Goal: Navigation & Orientation: Find specific page/section

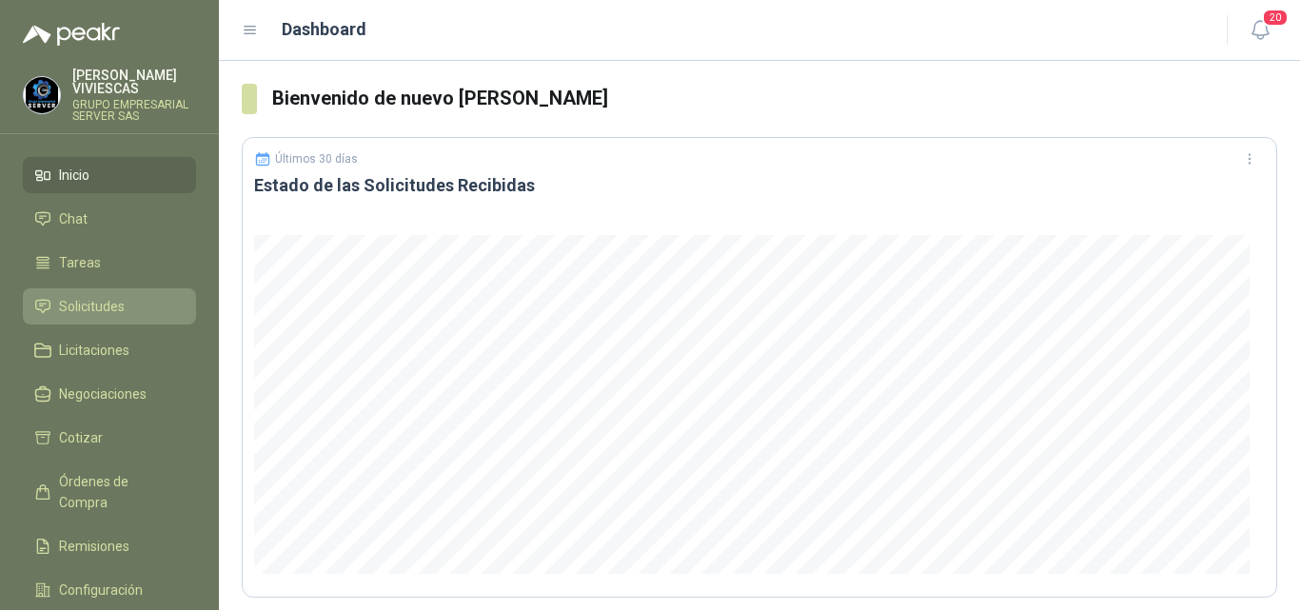
click at [112, 304] on span "Solicitudes" at bounding box center [92, 306] width 66 height 21
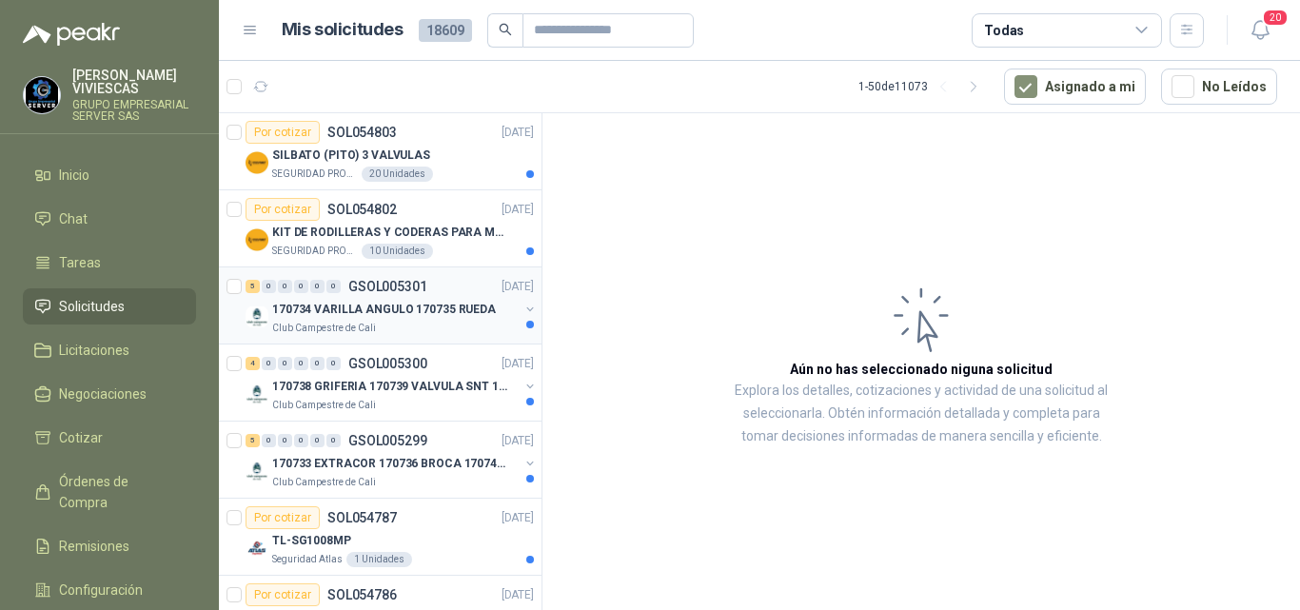
click at [397, 310] on p "170734 VARILLA ANGULO 170735 RUEDA" at bounding box center [384, 310] width 224 height 18
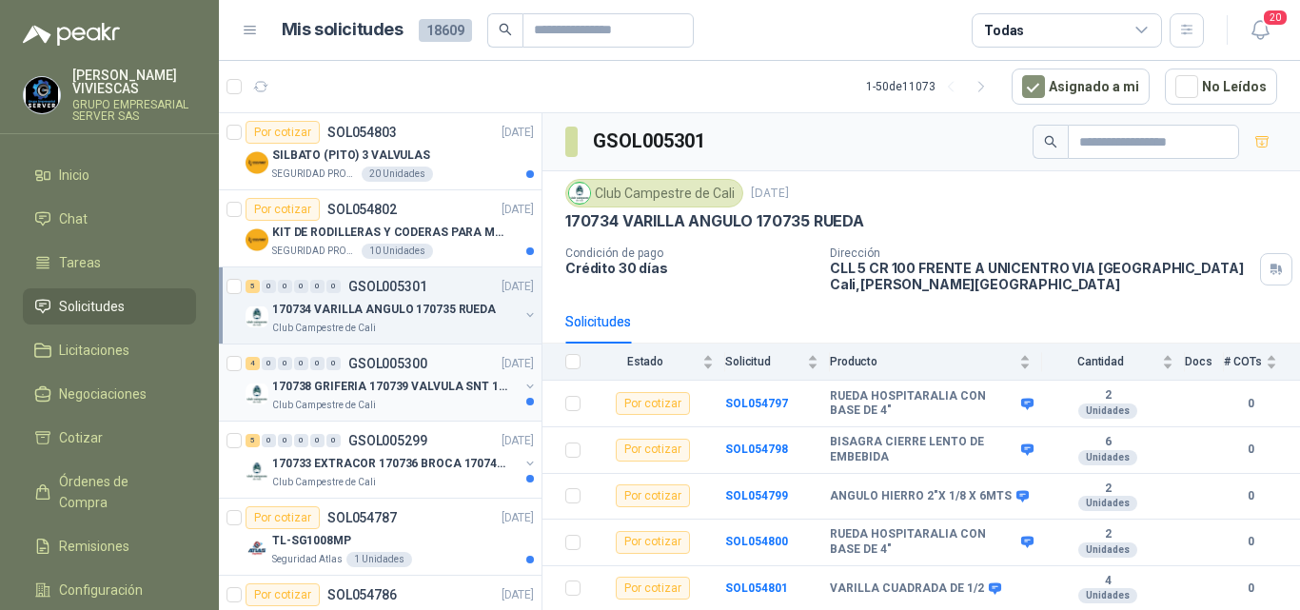
click at [401, 386] on p "170738 GRIFERIA 170739 VALVULA SNT 170742 VALVULA" at bounding box center [390, 387] width 237 height 18
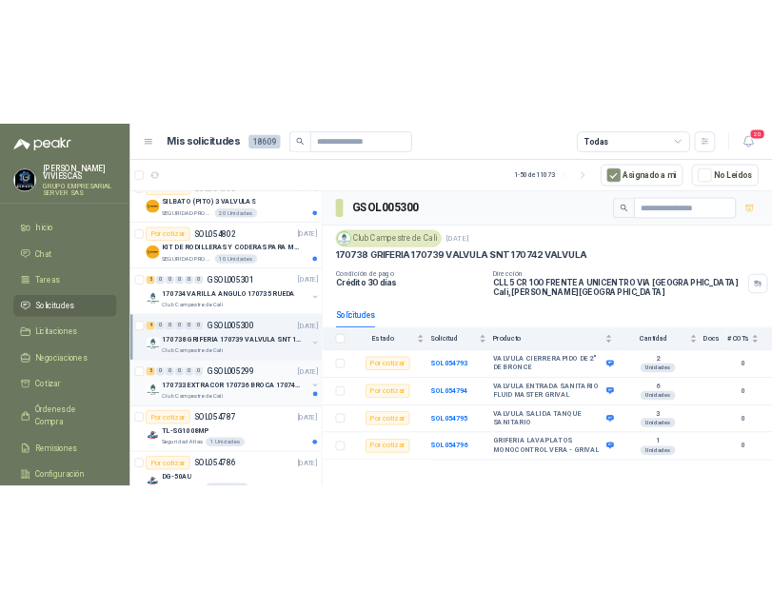
scroll to position [95, 0]
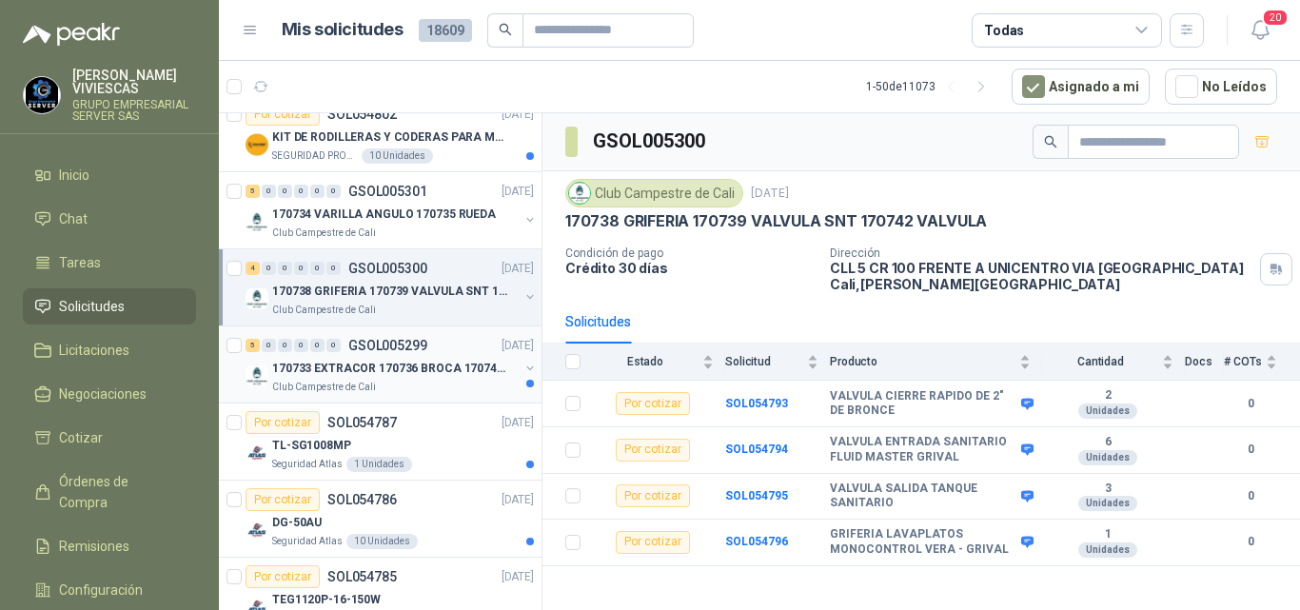
click at [435, 362] on p "170733 EXTRACOR 170736 BROCA 170743 PORTACAND" at bounding box center [390, 369] width 237 height 18
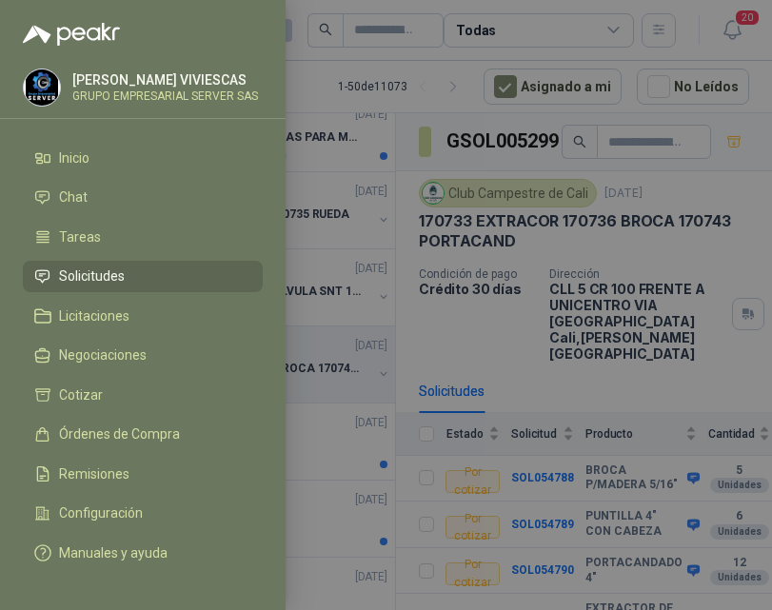
click at [750, 14] on div at bounding box center [386, 305] width 772 height 610
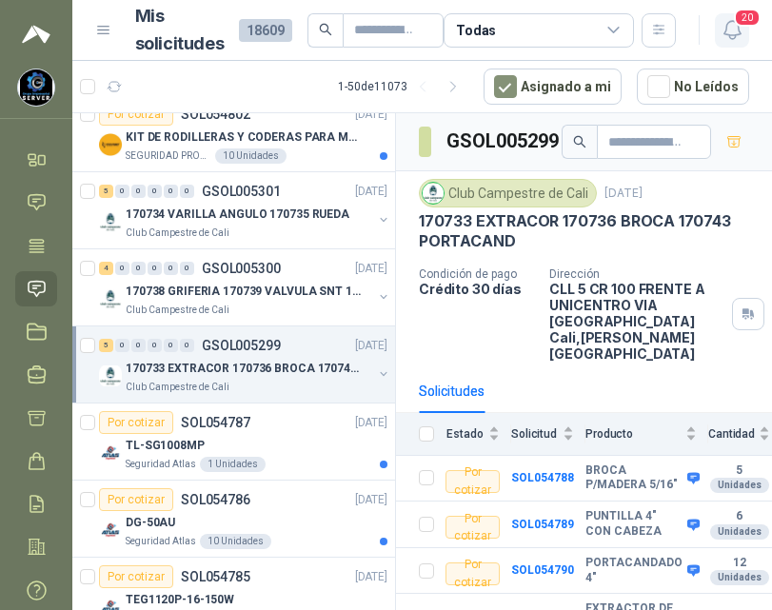
click at [734, 10] on span "20" at bounding box center [747, 18] width 27 height 18
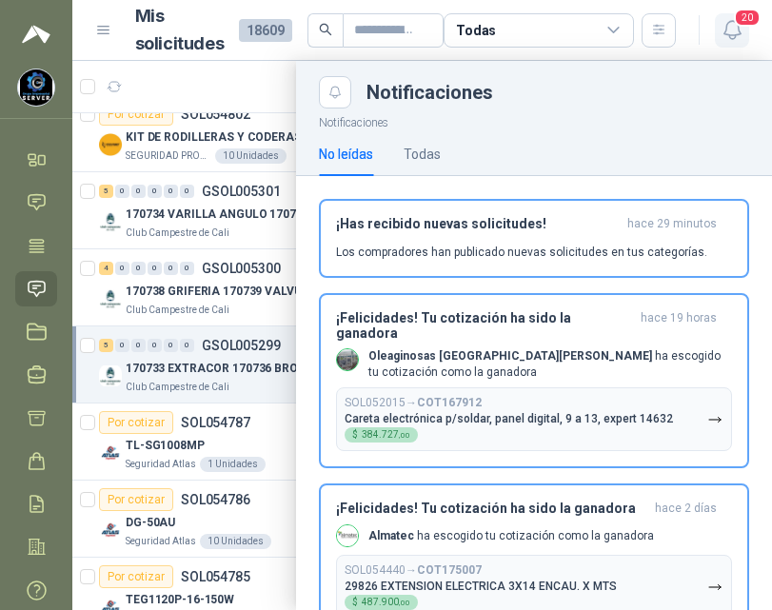
click at [734, 12] on span "20" at bounding box center [747, 18] width 27 height 18
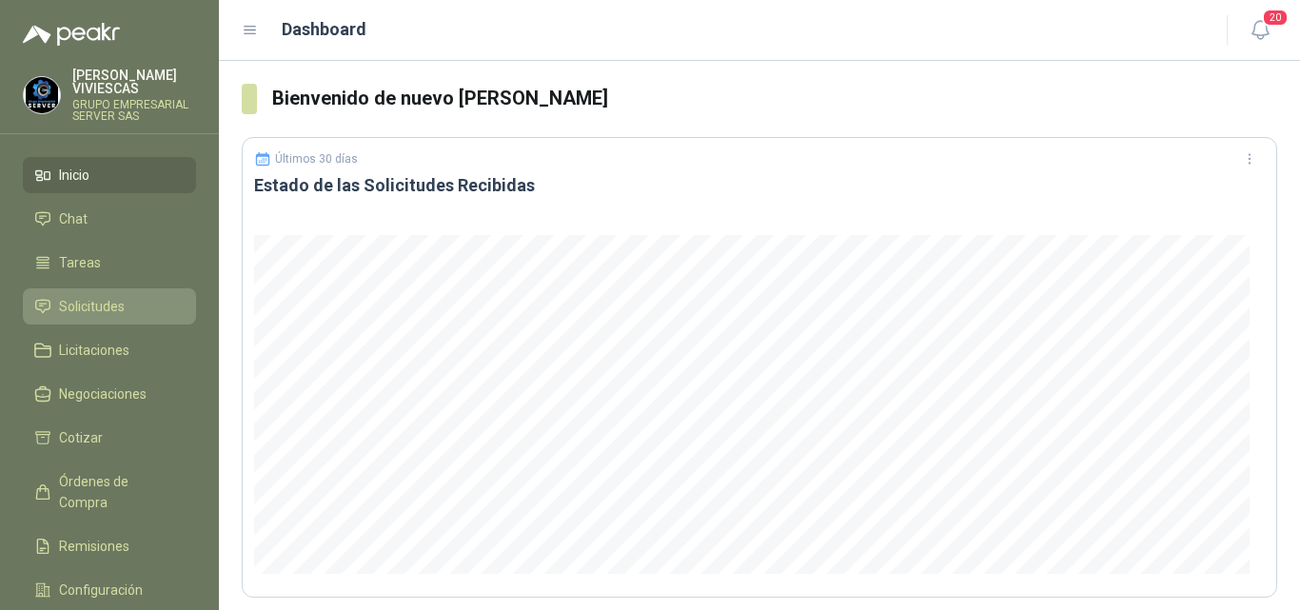
click at [109, 303] on span "Solicitudes" at bounding box center [92, 306] width 66 height 21
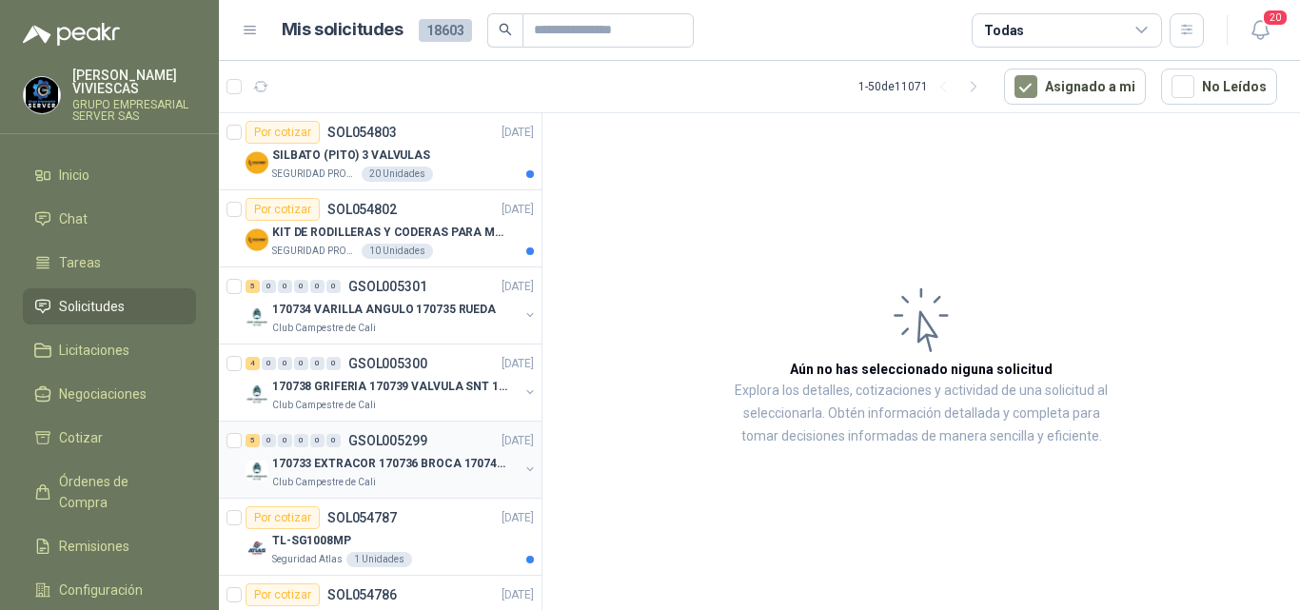
click at [405, 459] on p "170733 EXTRACOR 170736 BROCA 170743 PORTACAND" at bounding box center [390, 464] width 237 height 18
